Goal: Task Accomplishment & Management: Complete application form

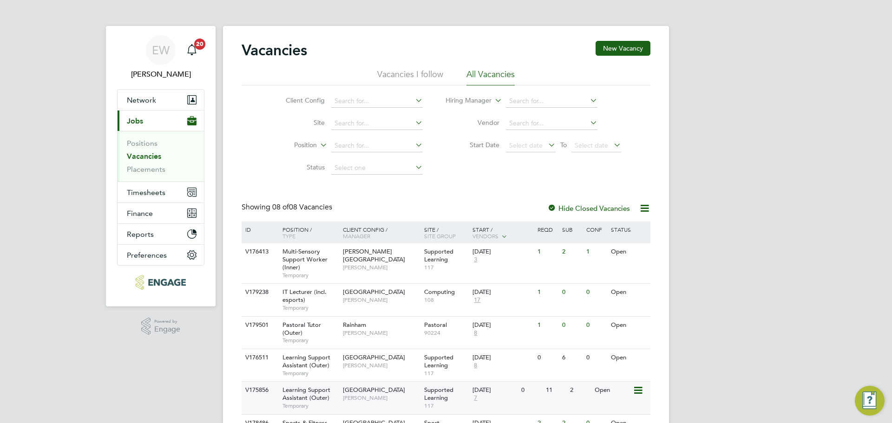
scroll to position [46, 0]
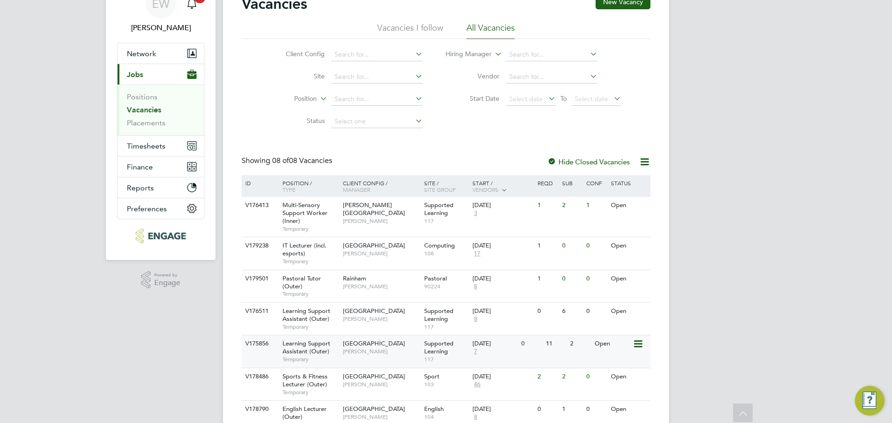
click at [329, 352] on div "Learning Support Assistant (Outer) Temporary" at bounding box center [307, 351] width 65 height 32
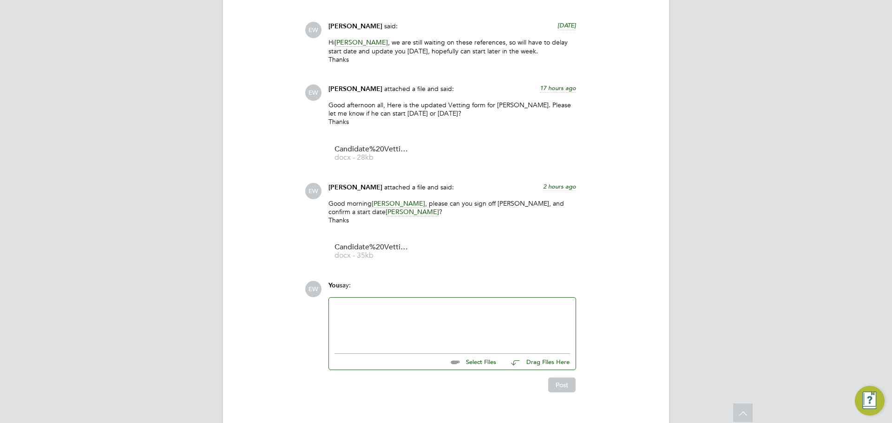
click at [372, 303] on div at bounding box center [451, 323] width 235 height 40
click at [483, 354] on input "file" at bounding box center [499, 360] width 139 height 13
type input "C:\fakepath\Candidate Vetting Form - New ([PERSON_NAME]) final.docx"
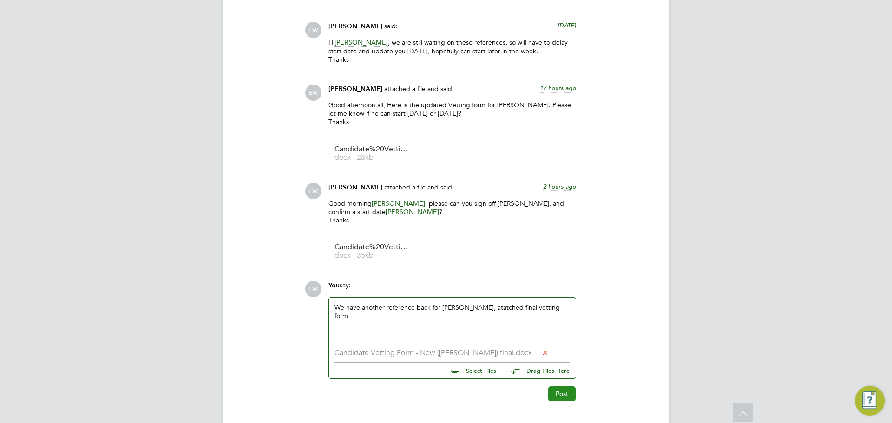
click at [562, 386] on button "Post" at bounding box center [561, 393] width 27 height 15
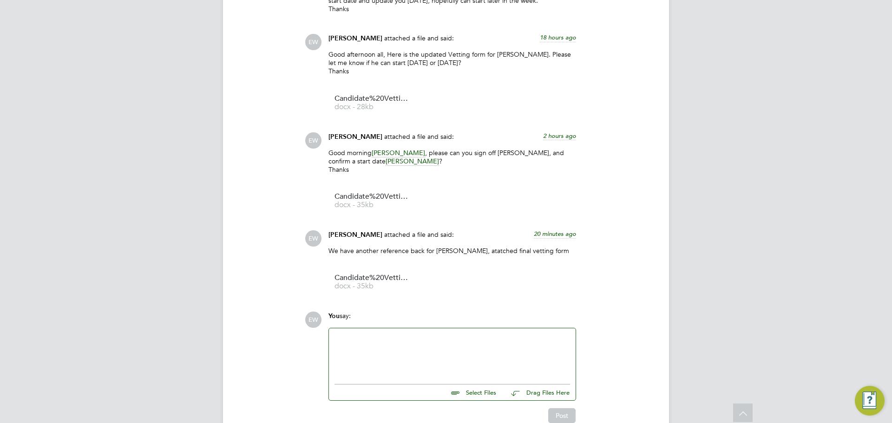
scroll to position [2065, 0]
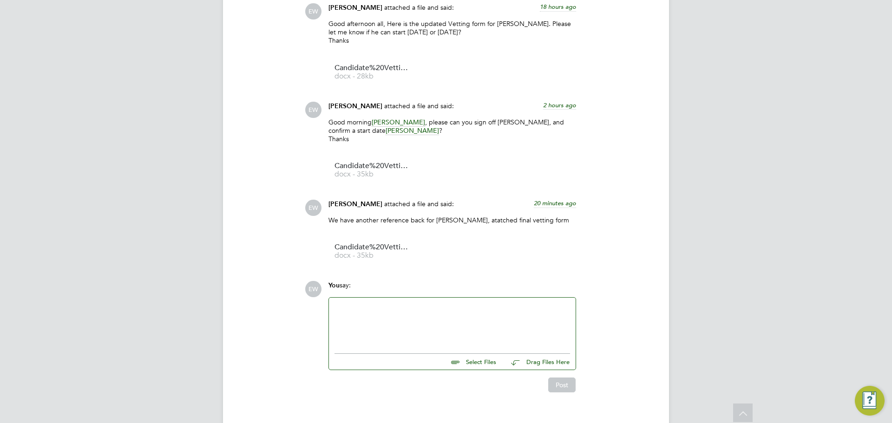
click at [432, 349] on div "Select Files Drag Files Here" at bounding box center [451, 359] width 235 height 21
click at [428, 322] on div at bounding box center [451, 323] width 235 height 40
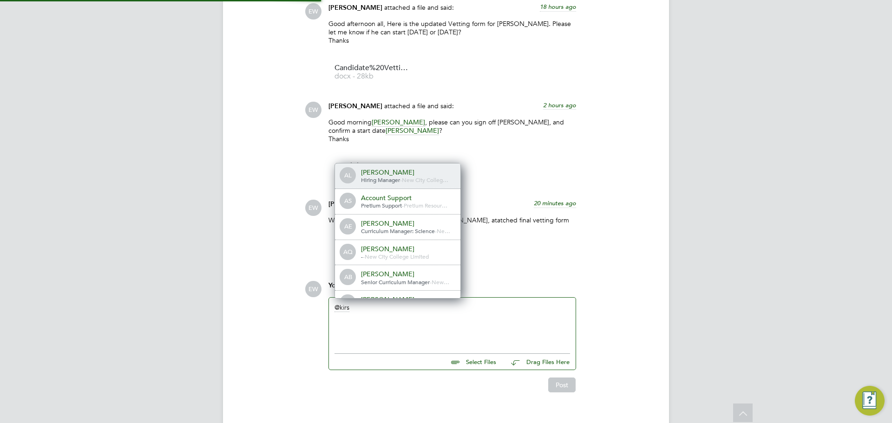
scroll to position [5, 5]
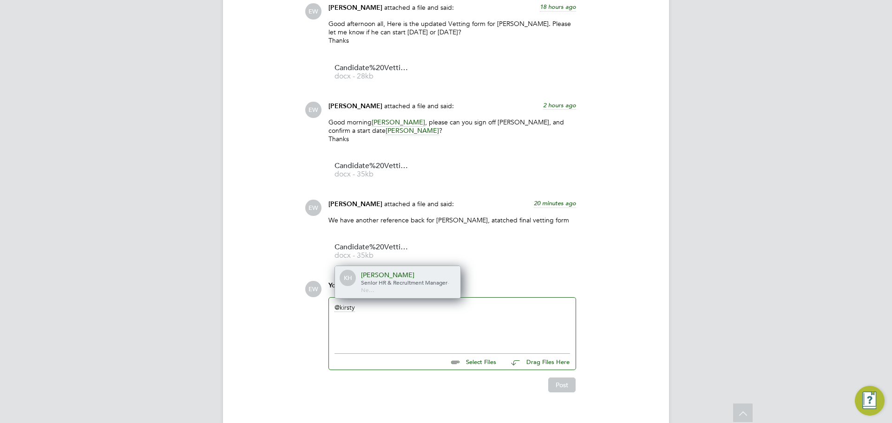
click at [424, 279] on span "Senior HR & Recruitment Manager" at bounding box center [404, 282] width 86 height 7
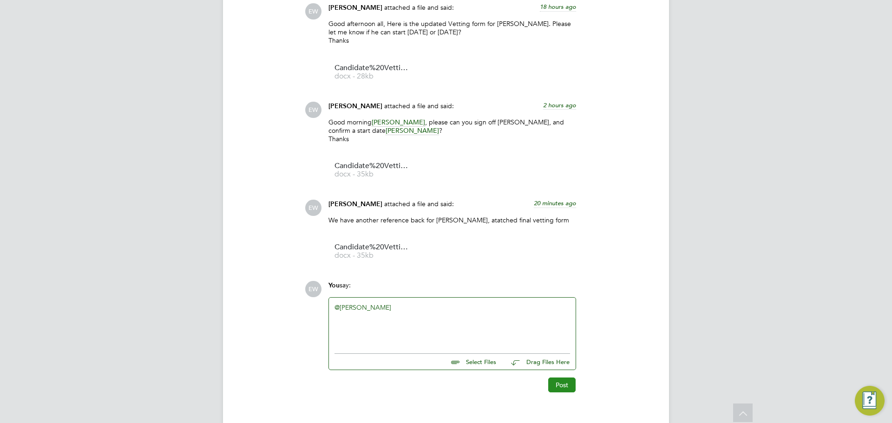
click at [557, 378] on button "Post" at bounding box center [561, 385] width 27 height 15
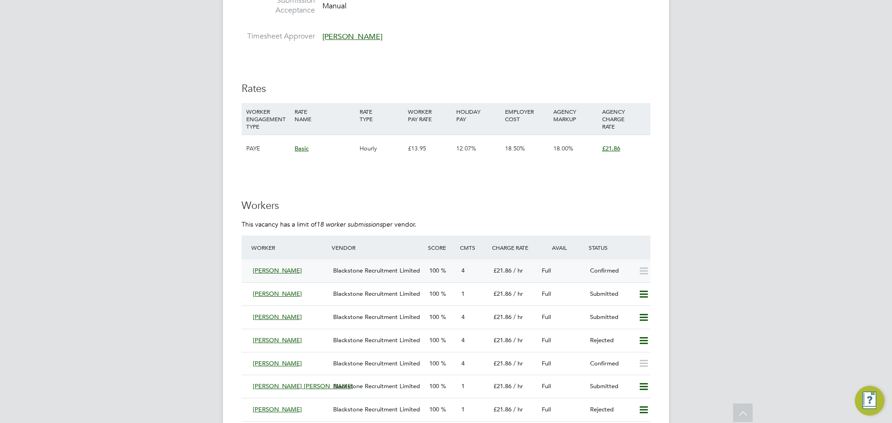
click at [368, 275] on div "Blackstone Recruitment Limited" at bounding box center [377, 270] width 96 height 15
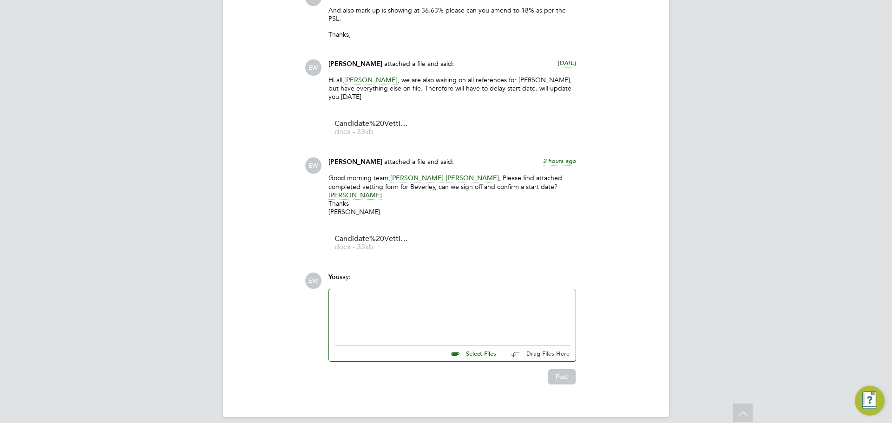
click at [351, 306] on div at bounding box center [451, 315] width 235 height 40
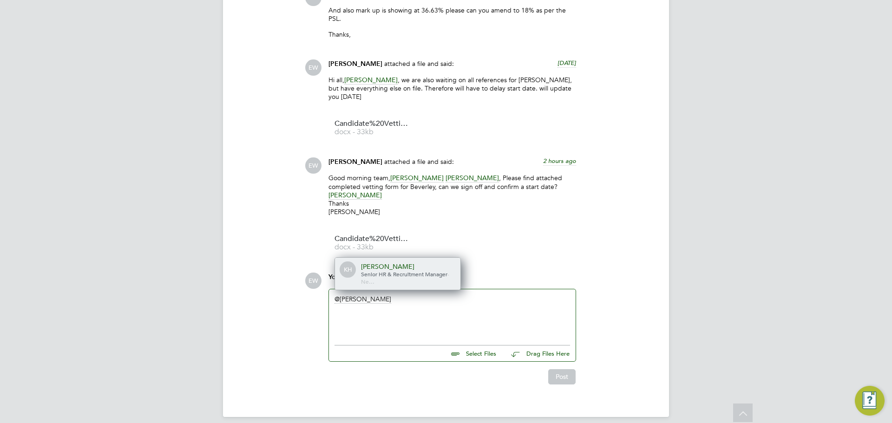
click at [398, 270] on span "Senior HR & Recruitment Manager" at bounding box center [404, 273] width 86 height 7
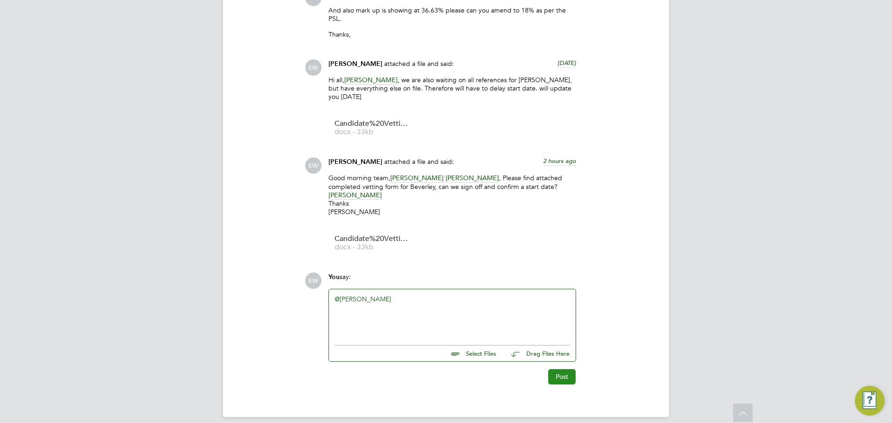
click at [563, 372] on button "Post" at bounding box center [561, 376] width 27 height 15
